Goal: Find specific page/section: Find specific page/section

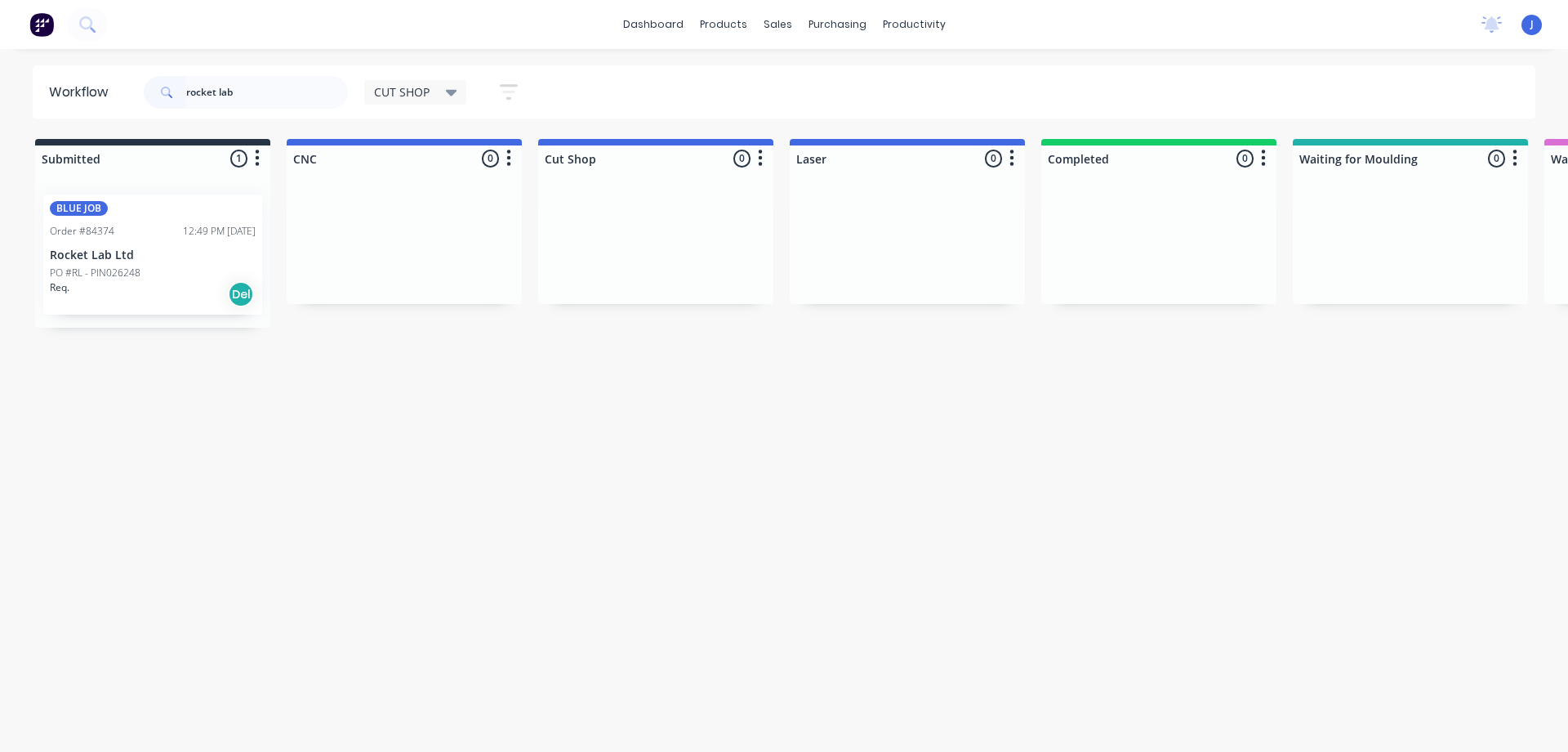
click at [110, 102] on header "Workflow rocket lab CUT SHOP Save new view None edit CUT SHOP (Default) edit DI…" at bounding box center [784, 92] width 1504 height 53
type input "redlight"
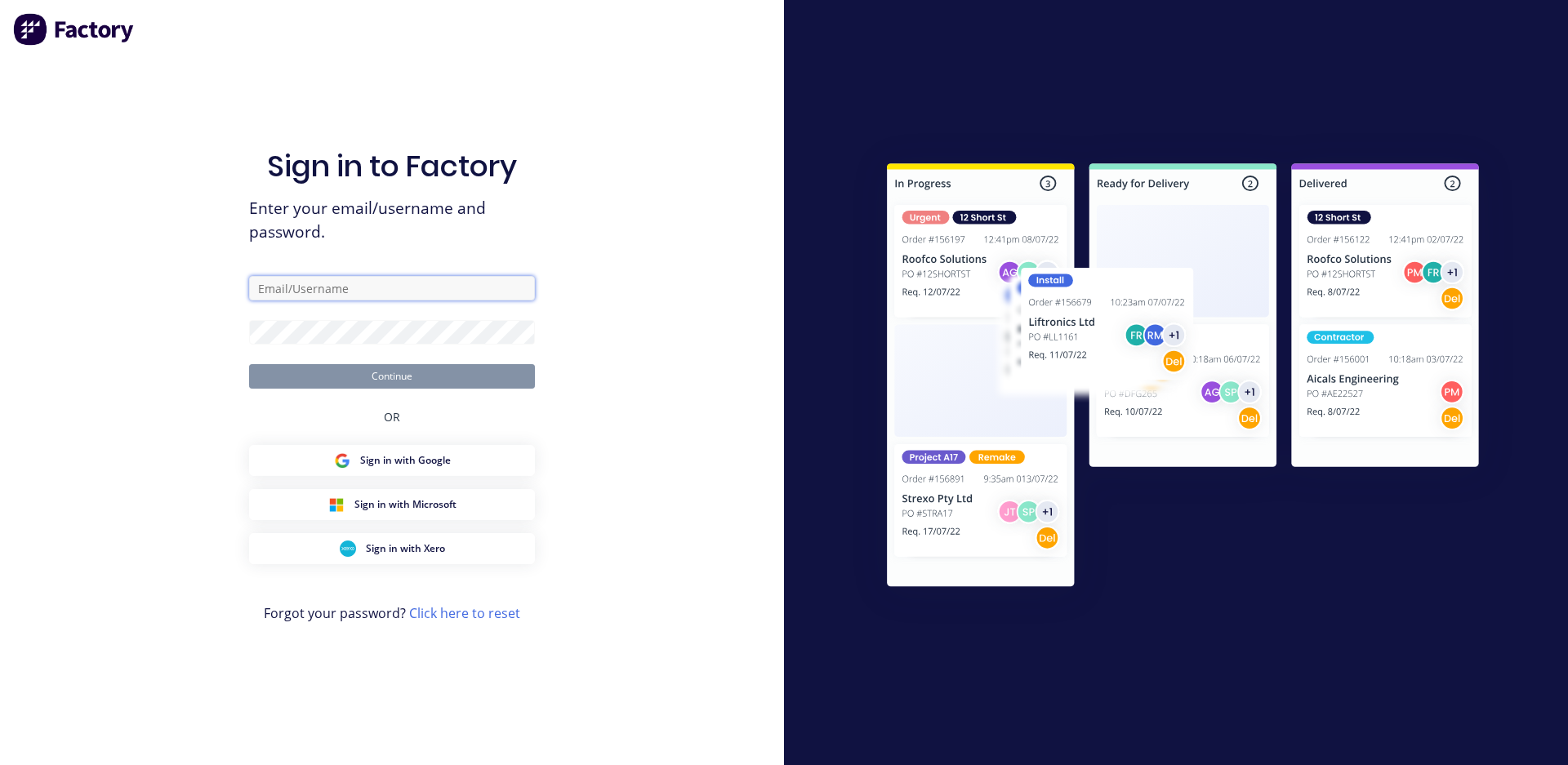
type input "[EMAIL_ADDRESS][DOMAIN_NAME]"
click at [348, 372] on button "Continue" at bounding box center [392, 376] width 286 height 25
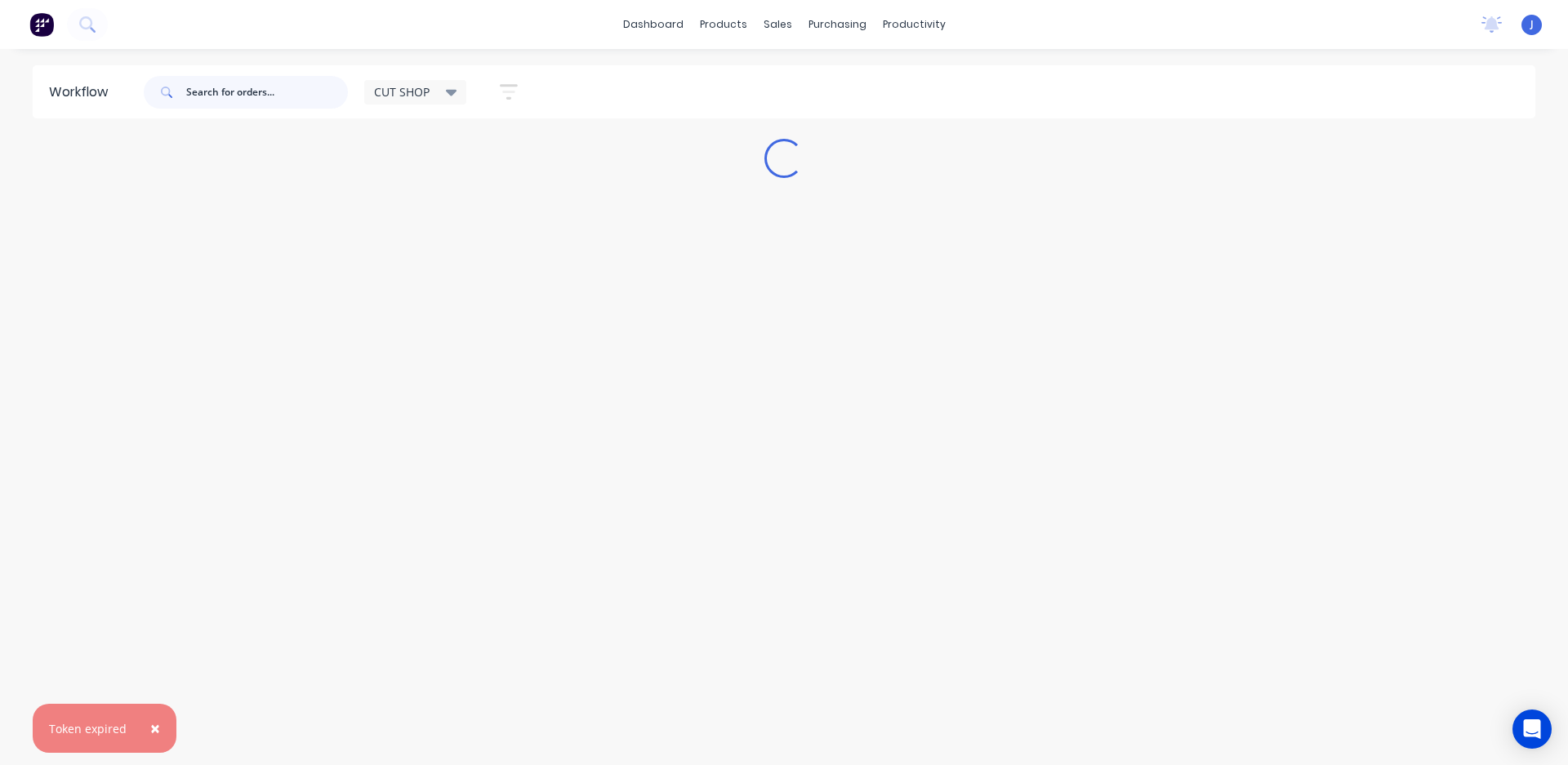
click at [266, 100] on input "text" at bounding box center [266, 92] width 162 height 32
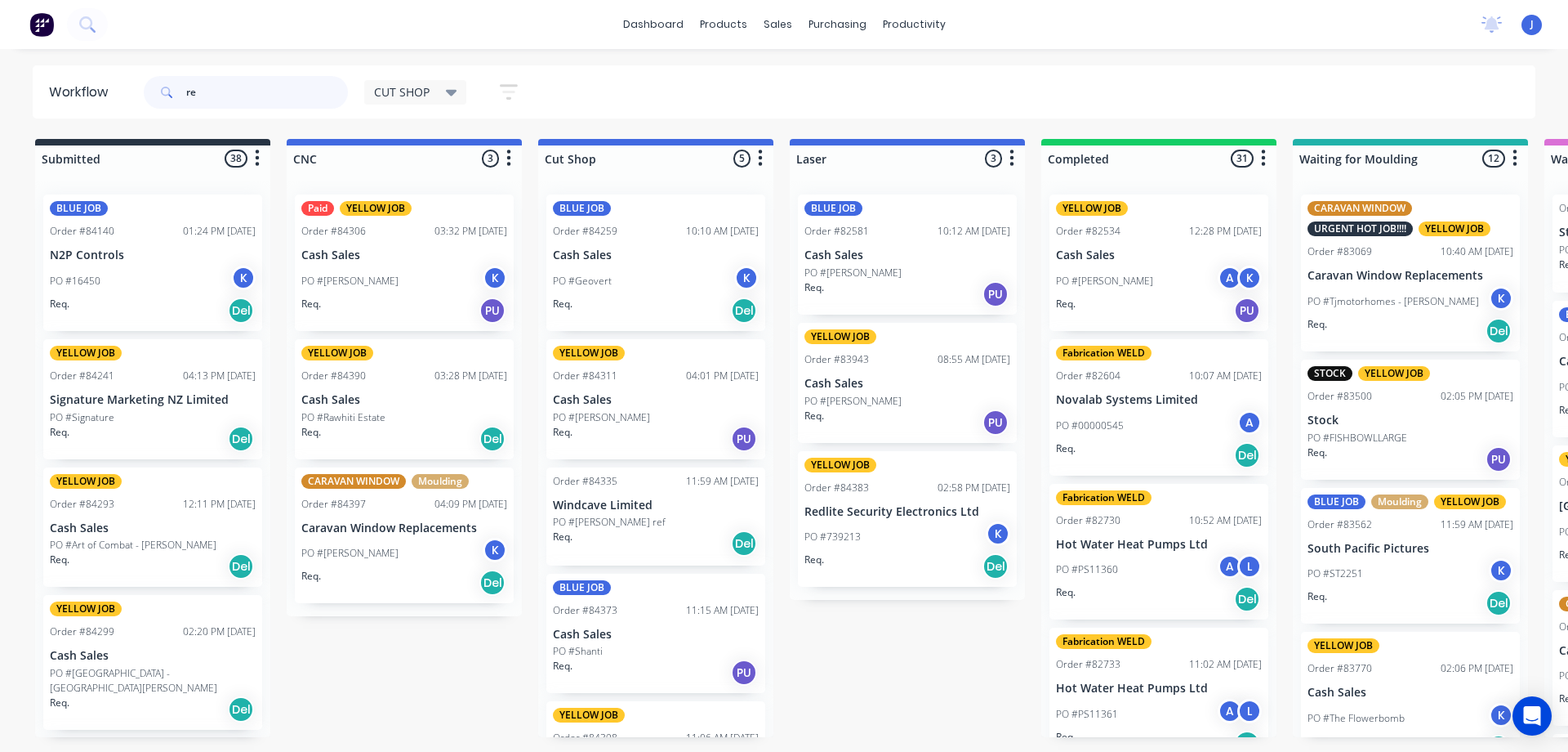
type input "r"
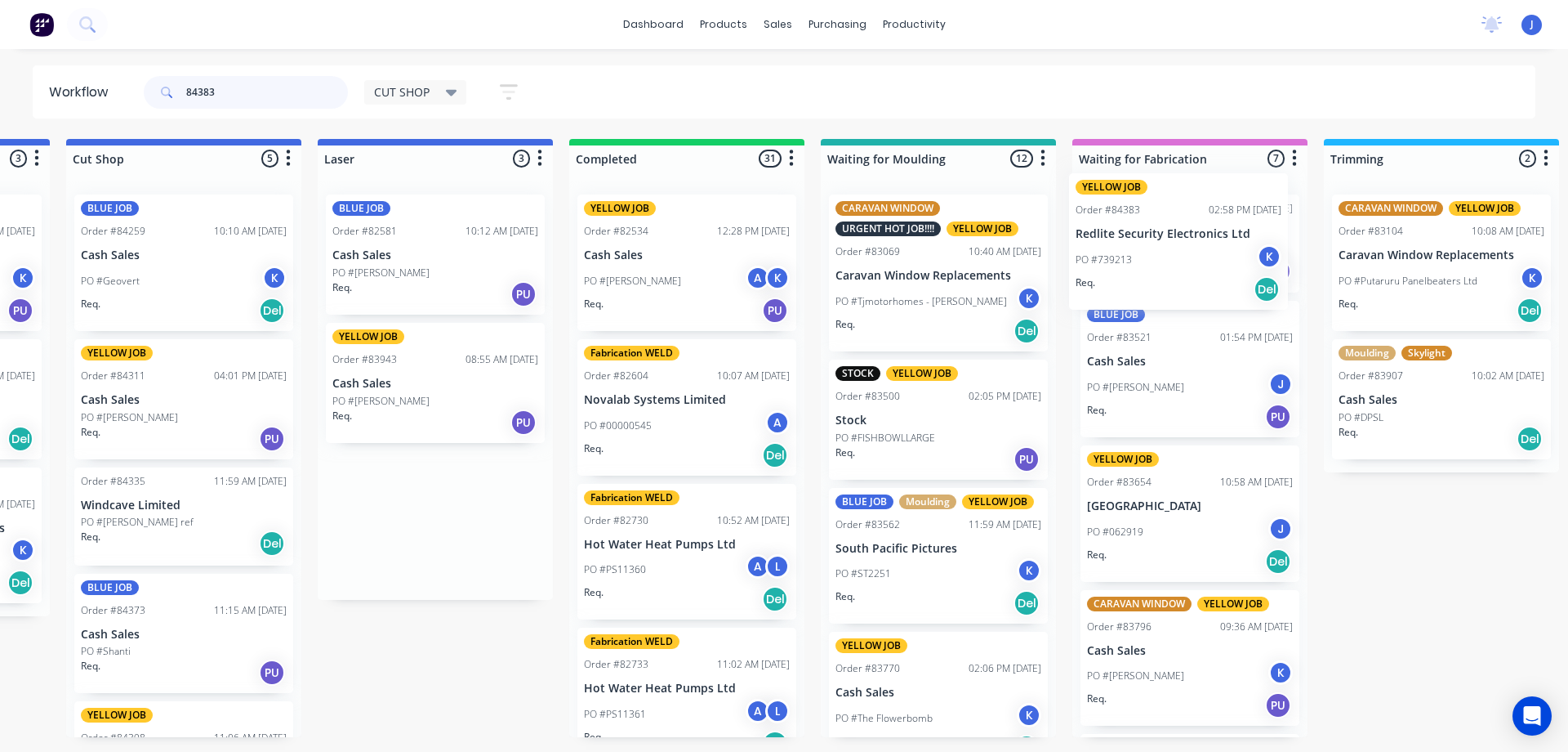
drag, startPoint x: 1025, startPoint y: 273, endPoint x: 1186, endPoint y: 253, distance: 162.2
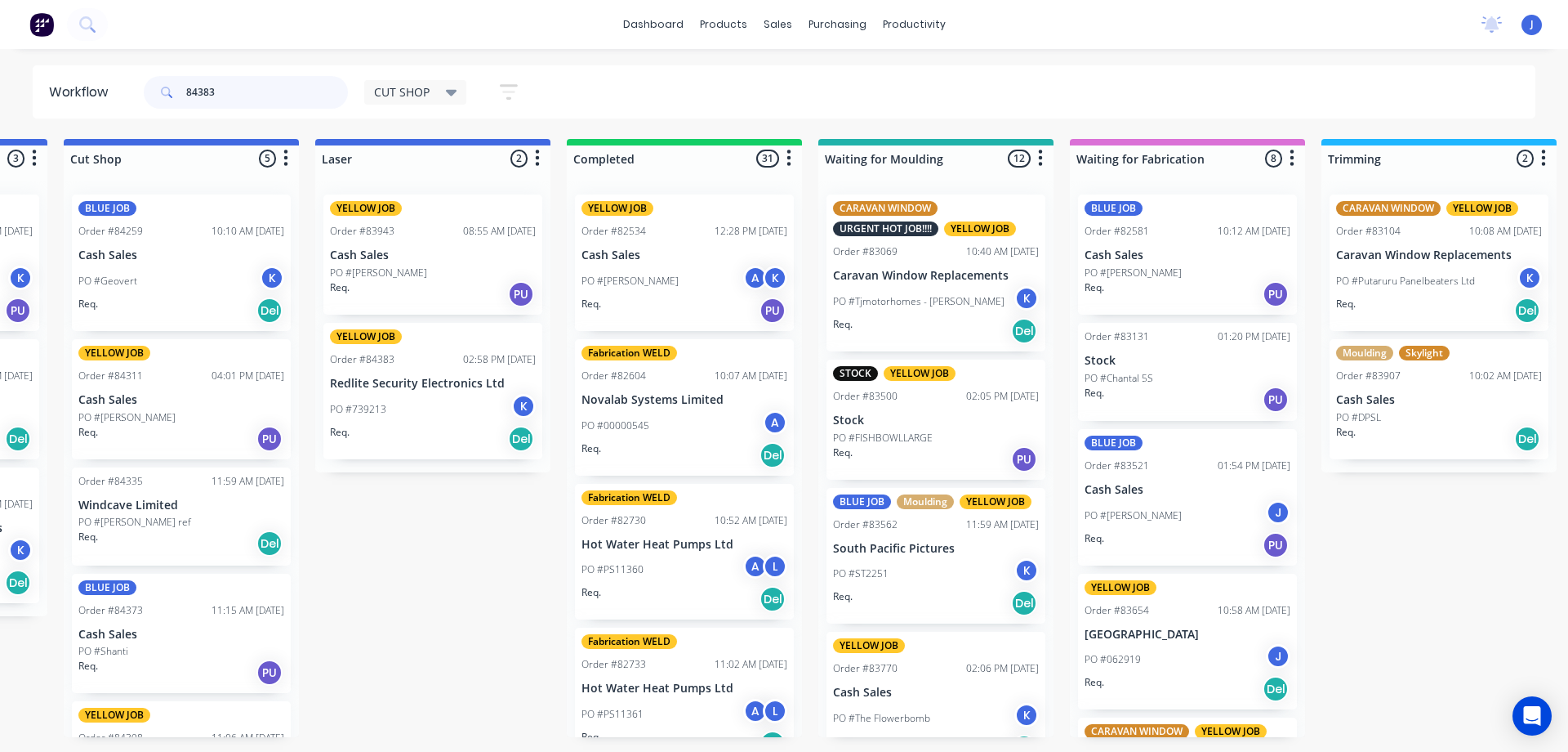
click at [228, 96] on input "84383" at bounding box center [266, 92] width 162 height 32
type input "84383"
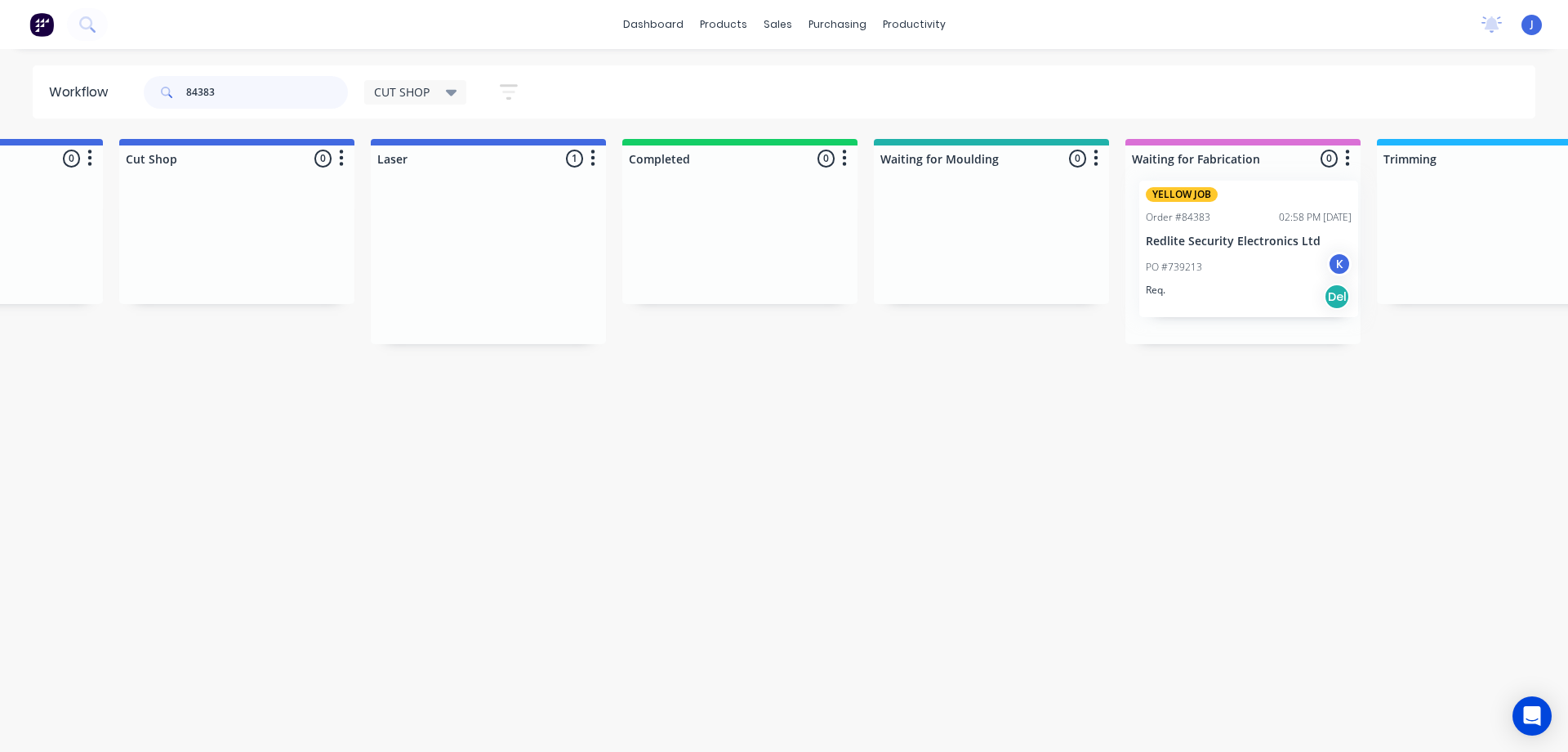
drag, startPoint x: 900, startPoint y: 269, endPoint x: 1273, endPoint y: 259, distance: 373.1
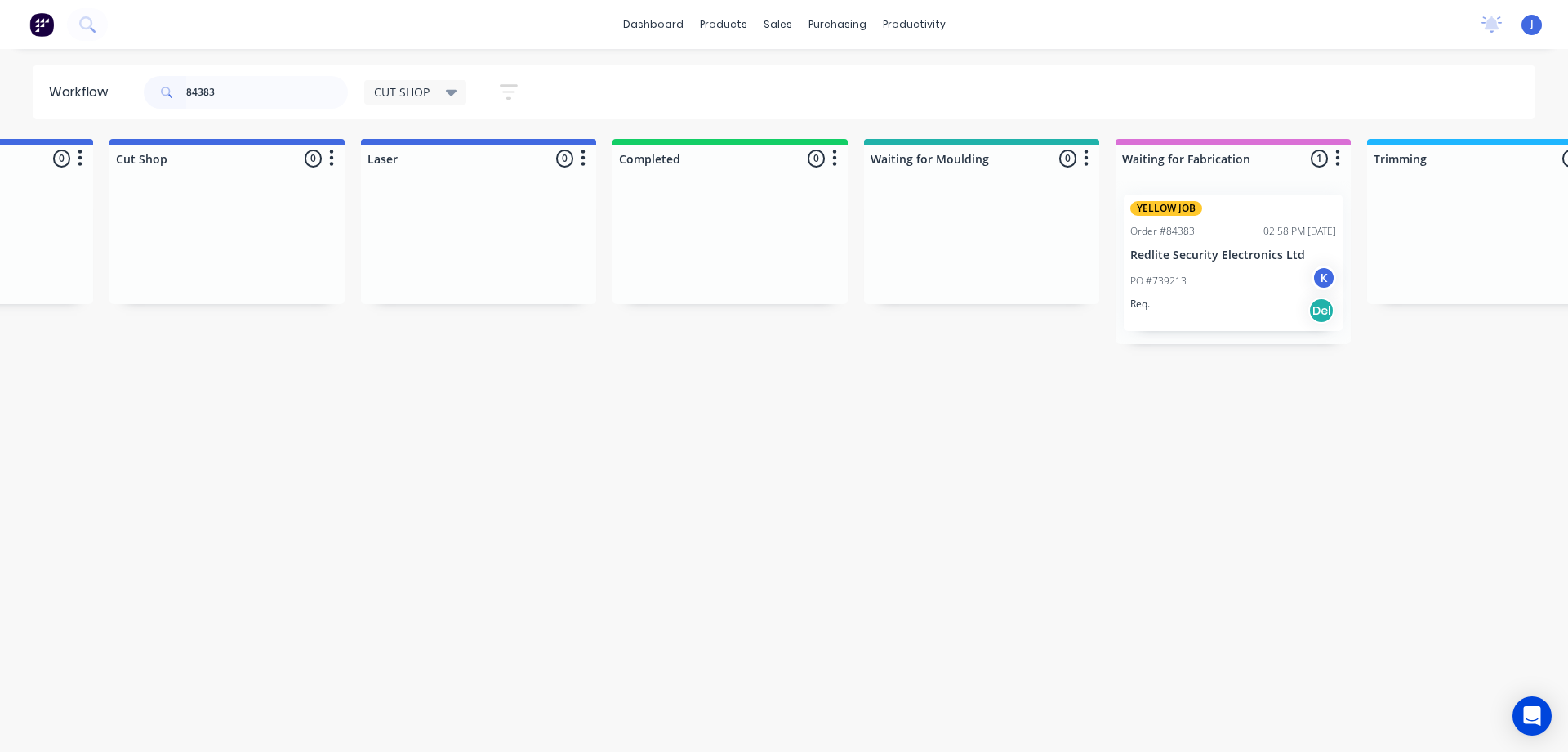
click at [1212, 271] on div "PO #739213 K" at bounding box center [1232, 281] width 206 height 31
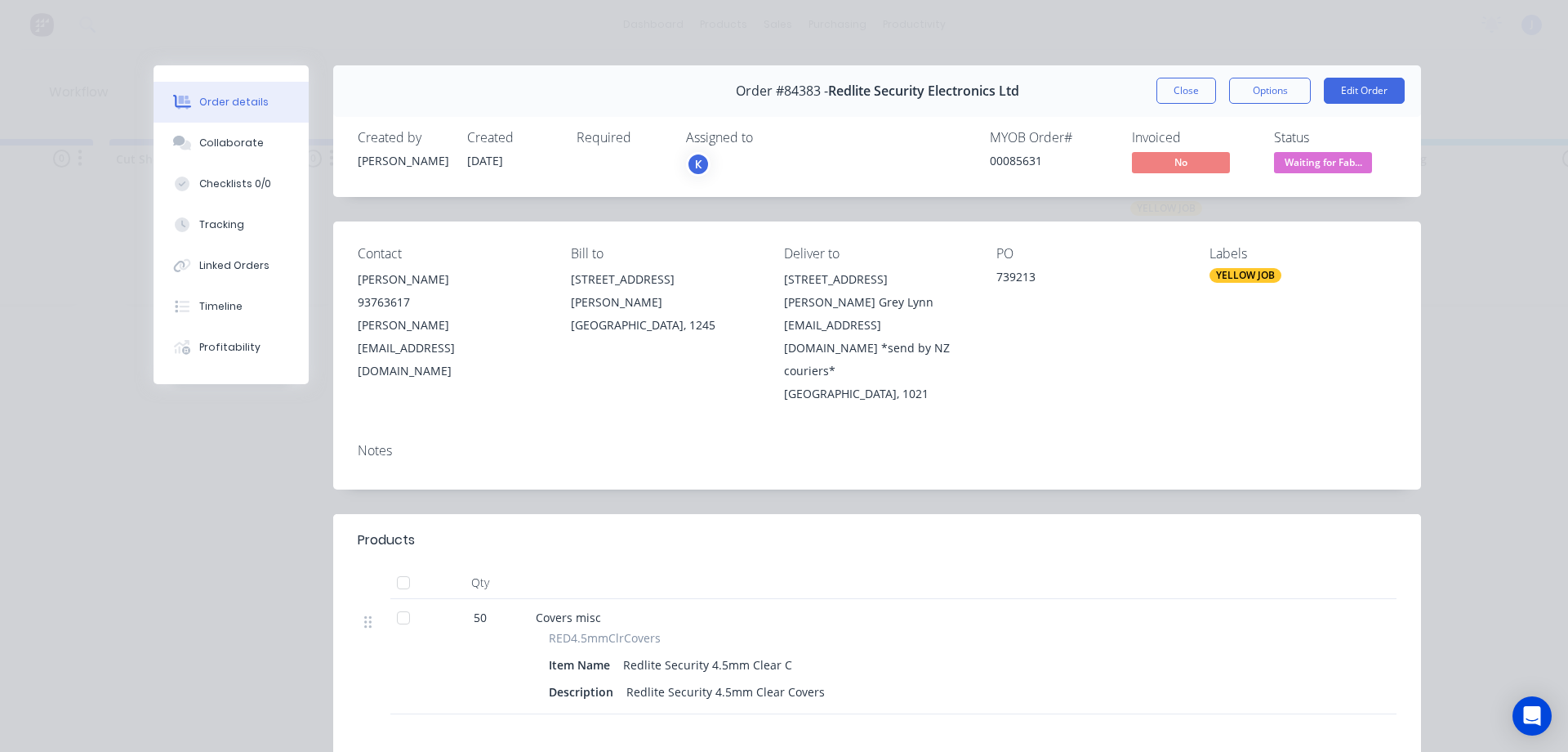
click at [763, 170] on div "K" at bounding box center [768, 164] width 163 height 25
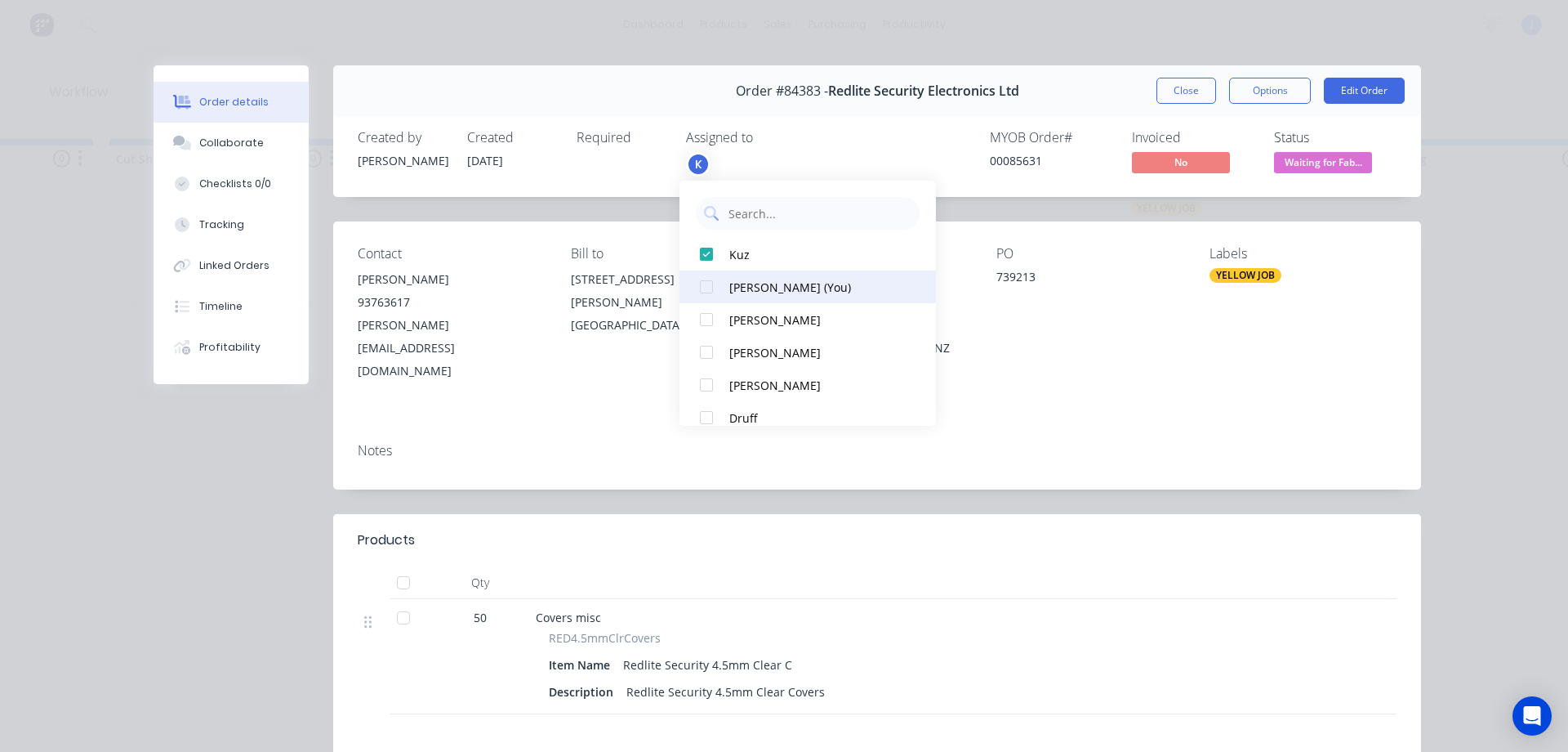
drag, startPoint x: 750, startPoint y: 281, endPoint x: 781, endPoint y: 266, distance: 34.4
click at [750, 279] on div "[PERSON_NAME] (You)" at bounding box center [815, 287] width 173 height 17
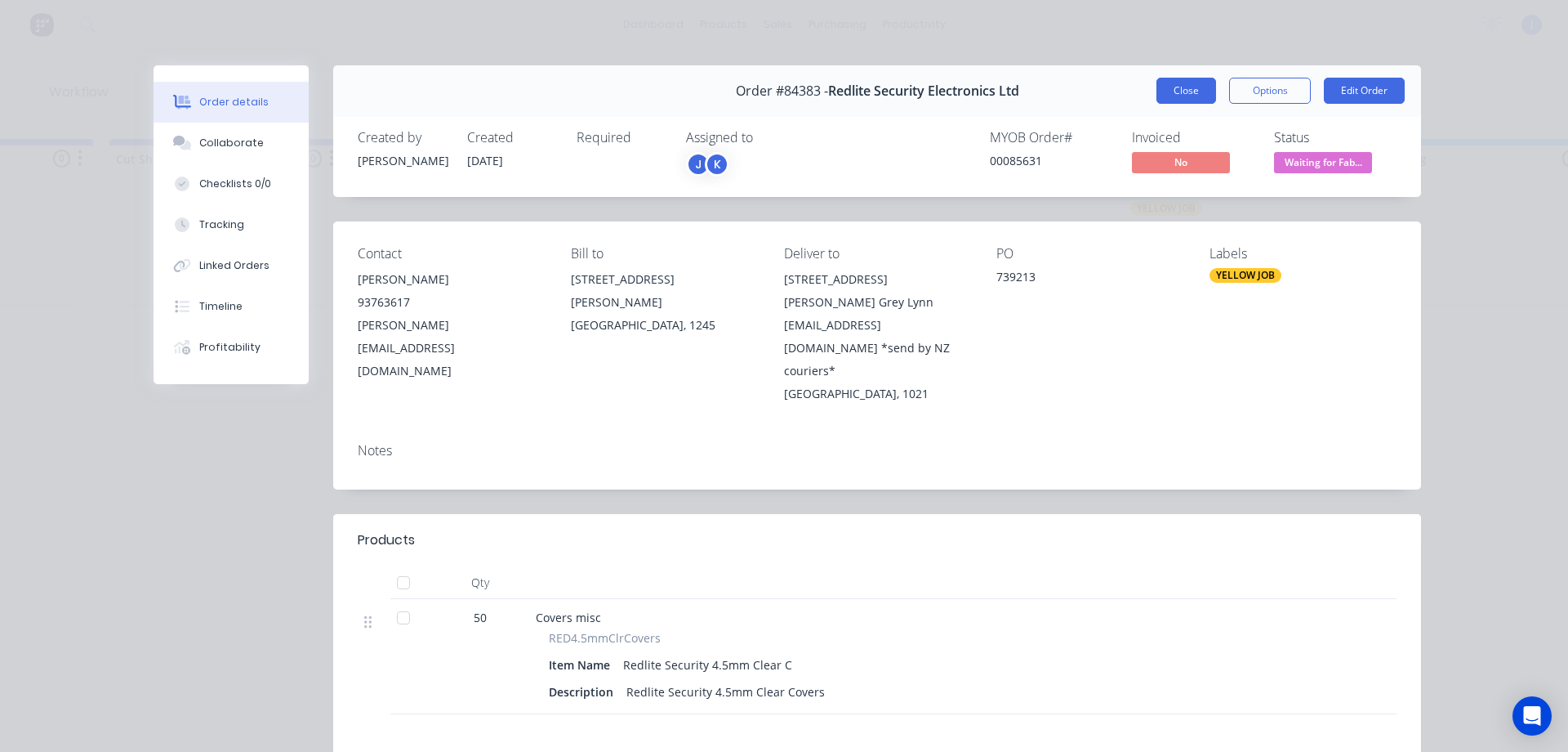
click at [1181, 93] on button "Close" at bounding box center [1186, 91] width 60 height 27
